Goal: Task Accomplishment & Management: Use online tool/utility

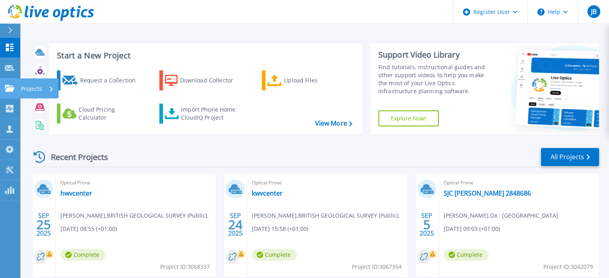
click at [6, 89] on icon at bounding box center [10, 88] width 10 height 7
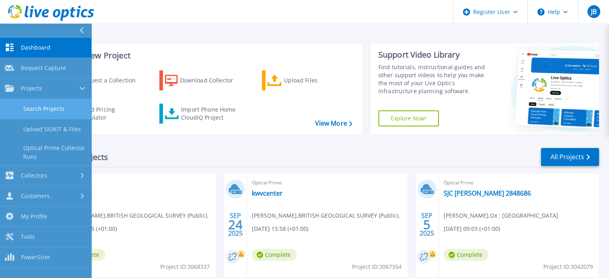
click at [28, 105] on link "Search Projects" at bounding box center [45, 109] width 91 height 20
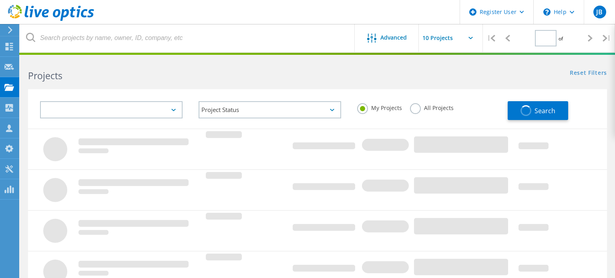
type input "1"
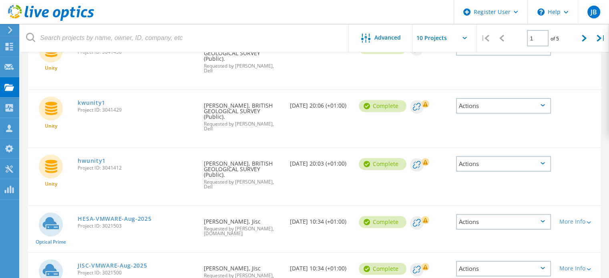
scroll to position [407, 0]
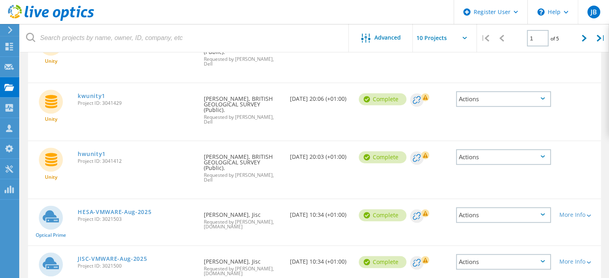
click at [114, 217] on span "Project ID: 3021503" at bounding box center [137, 219] width 118 height 5
copy span "3021503"
click at [110, 264] on span "Project ID: 3021500" at bounding box center [137, 266] width 118 height 5
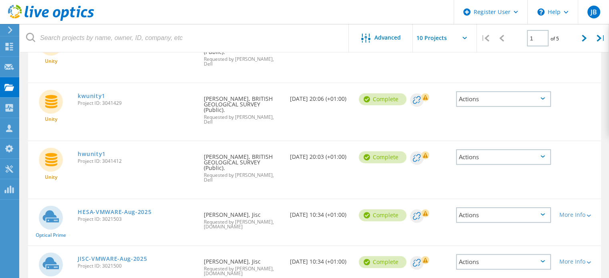
copy span "3021500"
click at [138, 256] on link "JISC-VMWARE-Aug-2025" at bounding box center [112, 259] width 69 height 6
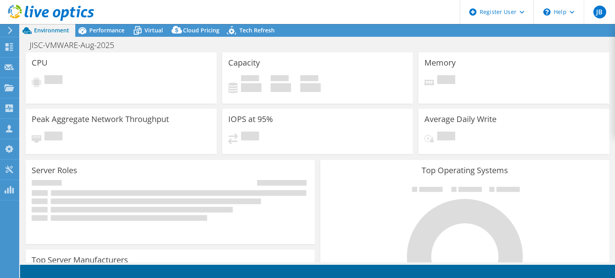
select select "USD"
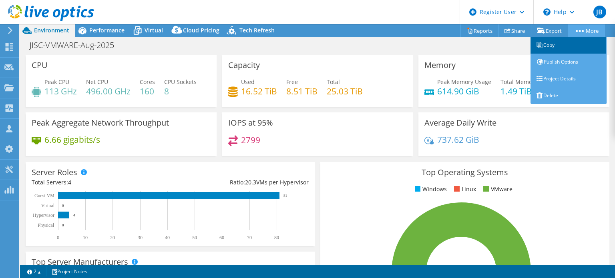
click at [566, 41] on link "Copy" at bounding box center [569, 45] width 76 height 17
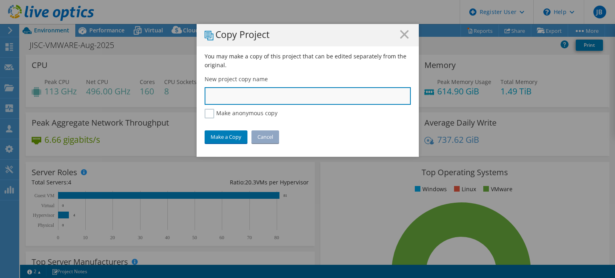
click at [308, 94] on input "text" at bounding box center [308, 96] width 206 height 18
type input "JISC JISC"
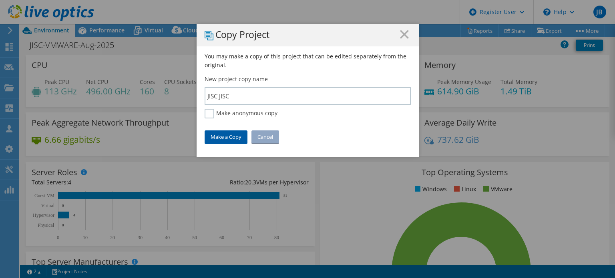
click at [228, 140] on link "Make a Copy" at bounding box center [226, 137] width 43 height 13
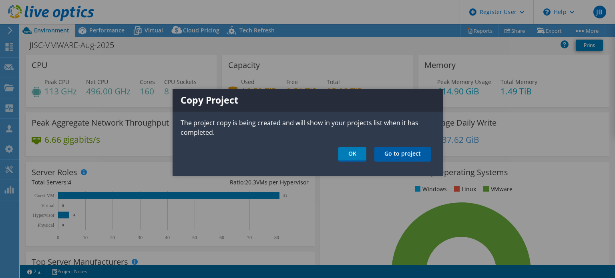
click at [407, 153] on link "Go to project" at bounding box center [402, 154] width 56 height 15
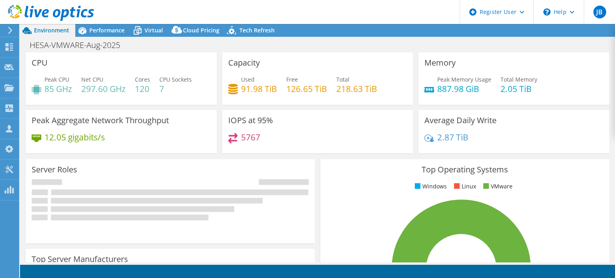
select select "USD"
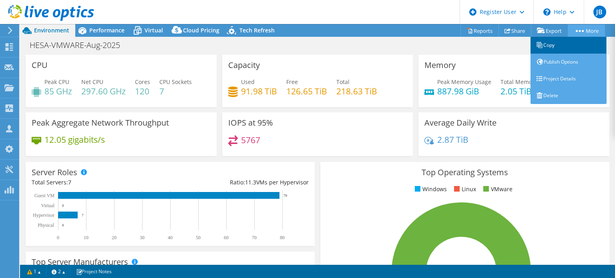
click at [550, 43] on link "Copy" at bounding box center [569, 45] width 76 height 17
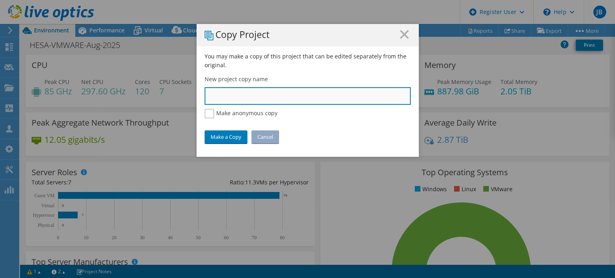
click at [302, 95] on input "text" at bounding box center [308, 96] width 206 height 18
type input "JISC HESA"
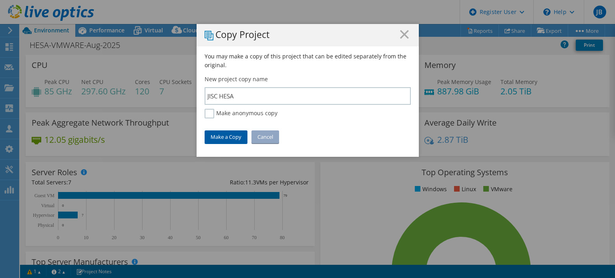
click at [228, 133] on link "Make a Copy" at bounding box center [226, 137] width 43 height 13
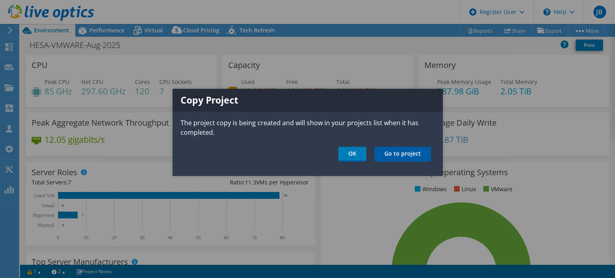
click at [393, 154] on link "Go to project" at bounding box center [402, 154] width 56 height 15
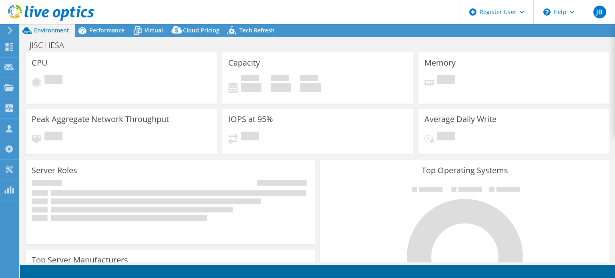
select select "USD"
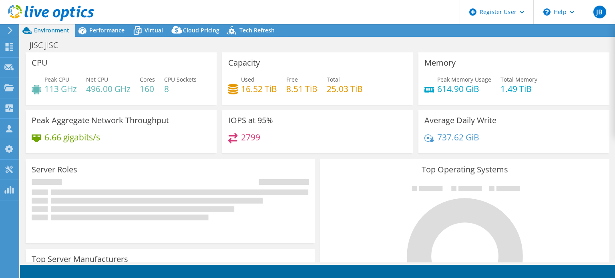
select select "USD"
